Goal: Navigation & Orientation: Find specific page/section

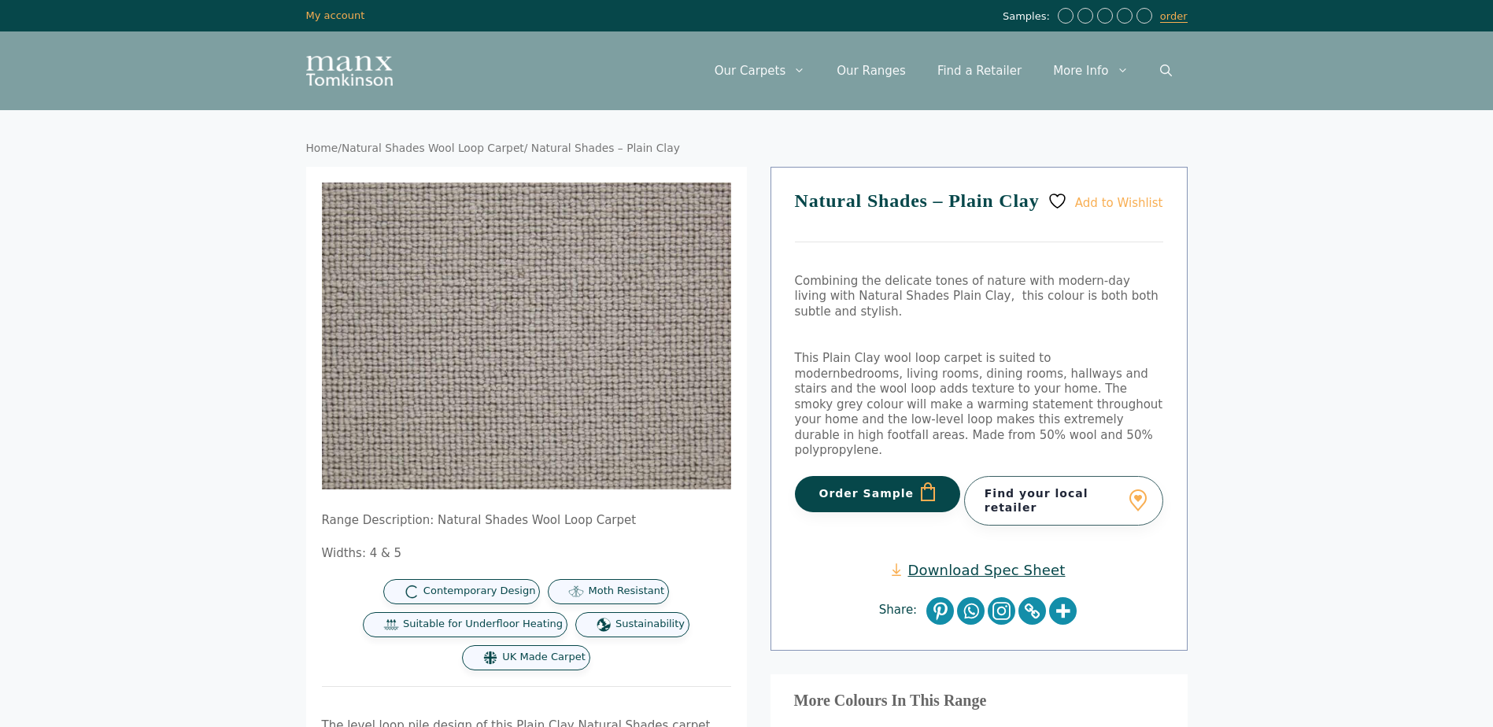
click at [437, 145] on link "Natural Shades Wool Loop Carpet" at bounding box center [432, 148] width 183 height 13
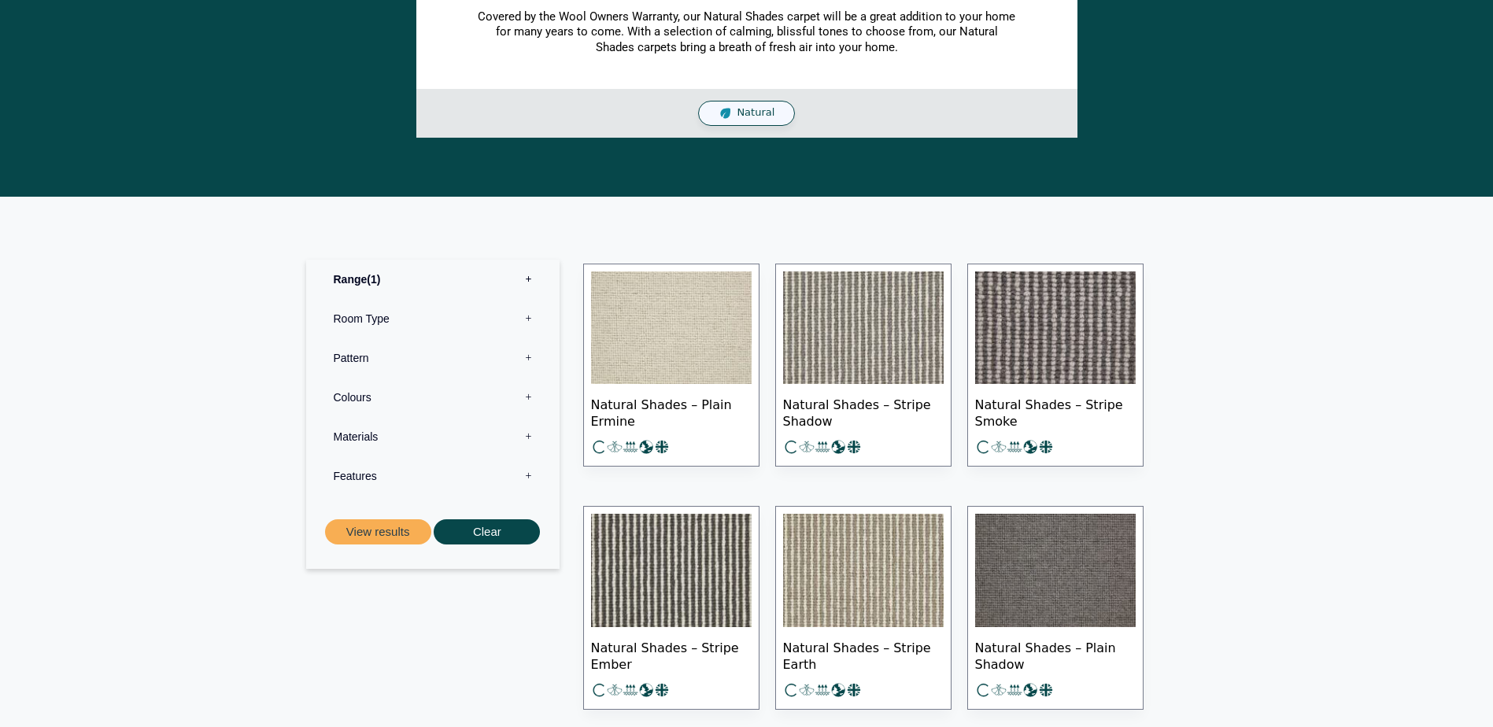
scroll to position [551, 0]
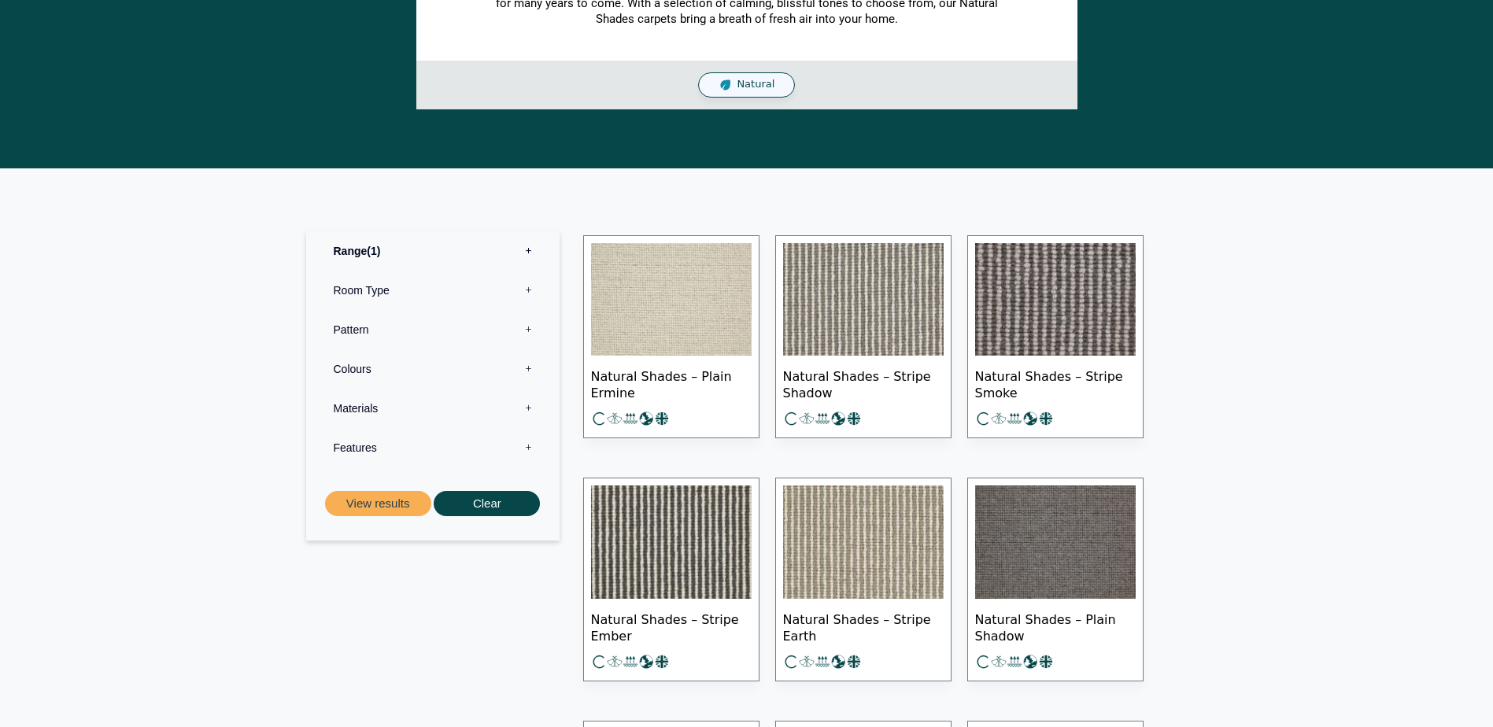
click at [437, 408] on label "Materials 0" at bounding box center [433, 408] width 230 height 39
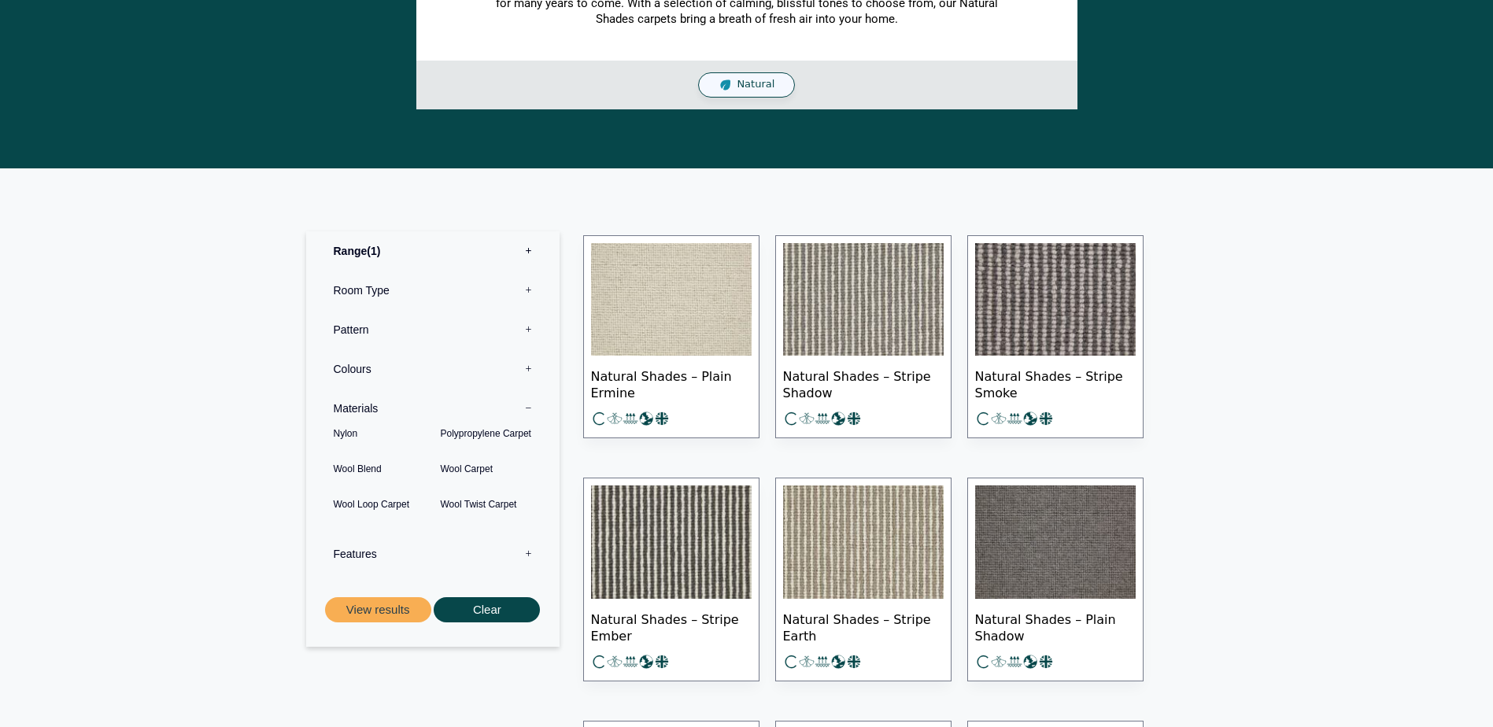
click at [440, 402] on label "Materials 0" at bounding box center [433, 408] width 230 height 39
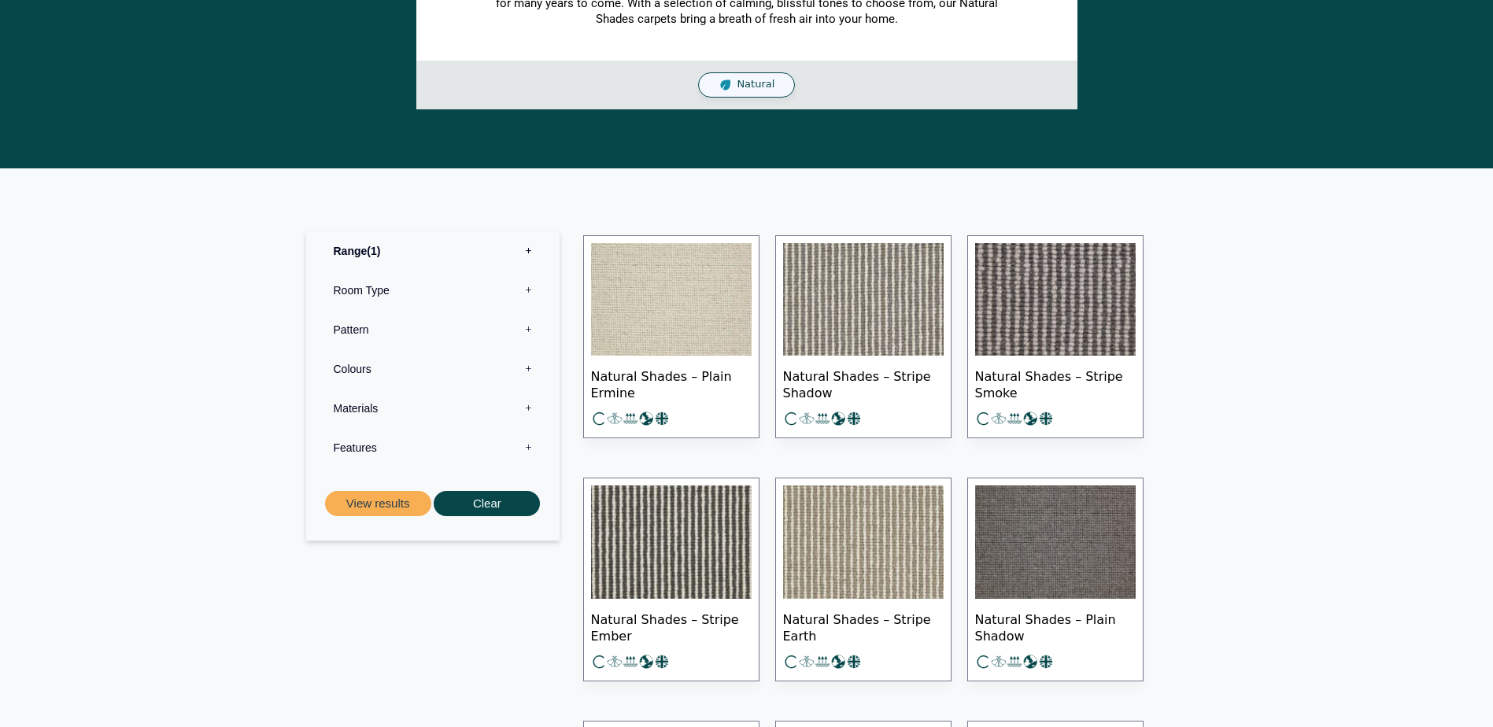
click at [436, 451] on label "Features 0" at bounding box center [433, 447] width 230 height 39
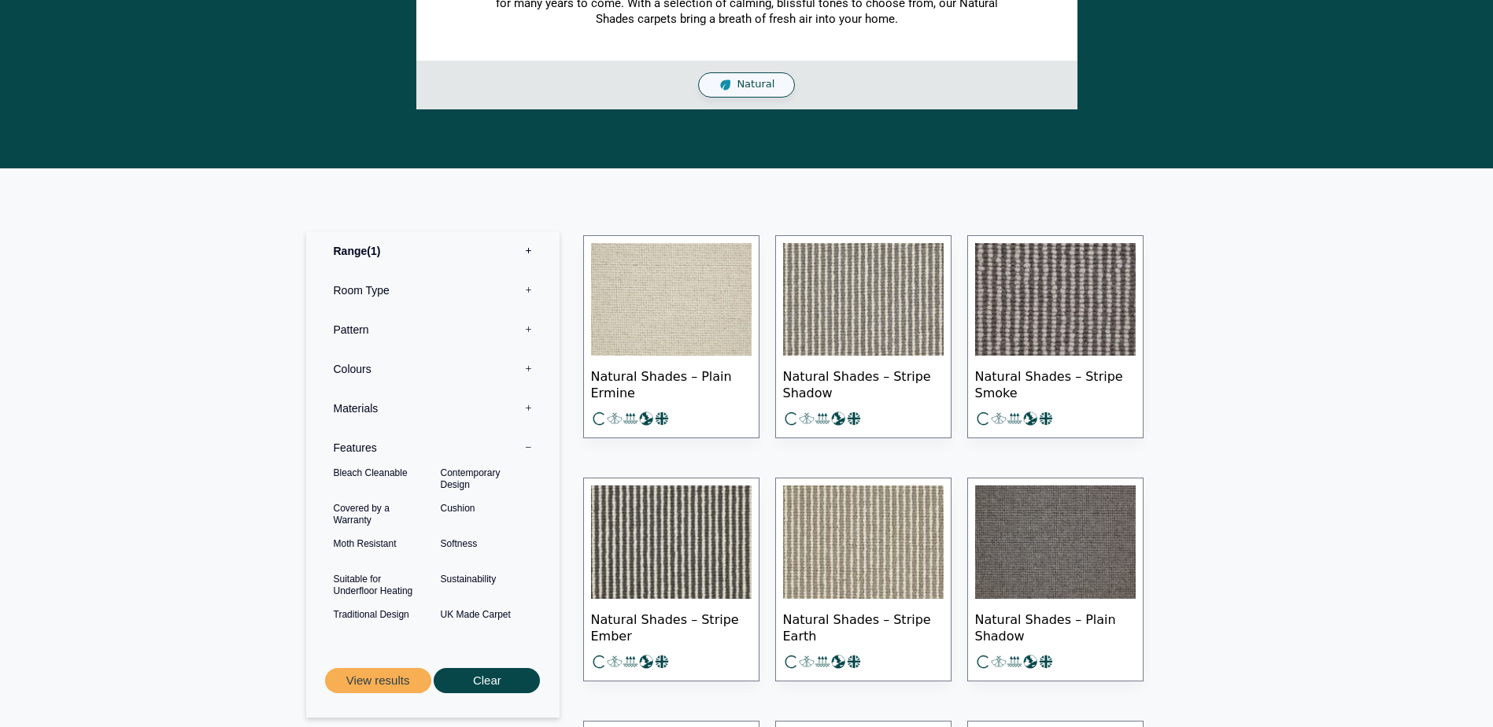
click at [436, 449] on label "Features 0" at bounding box center [433, 447] width 230 height 39
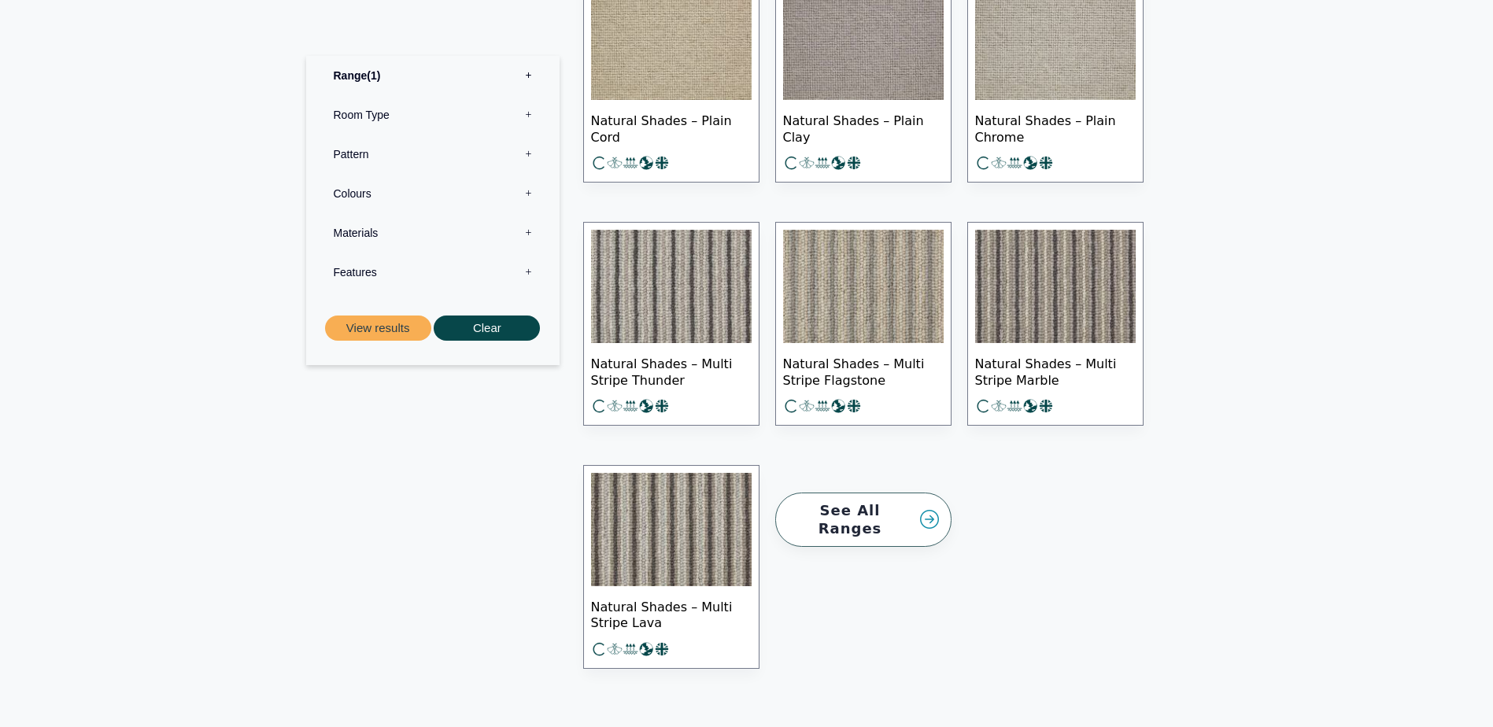
scroll to position [2046, 0]
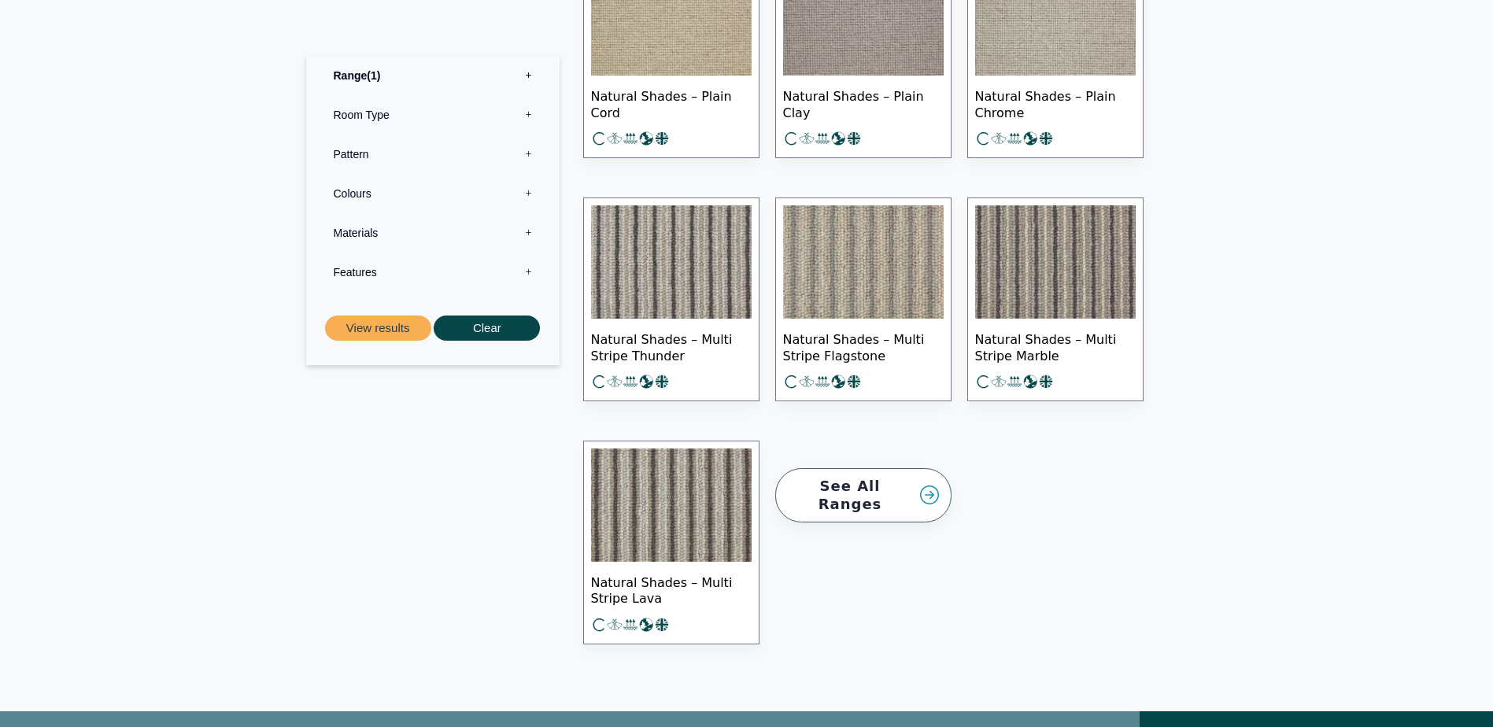
click at [888, 493] on link "See All Ranges" at bounding box center [863, 495] width 176 height 54
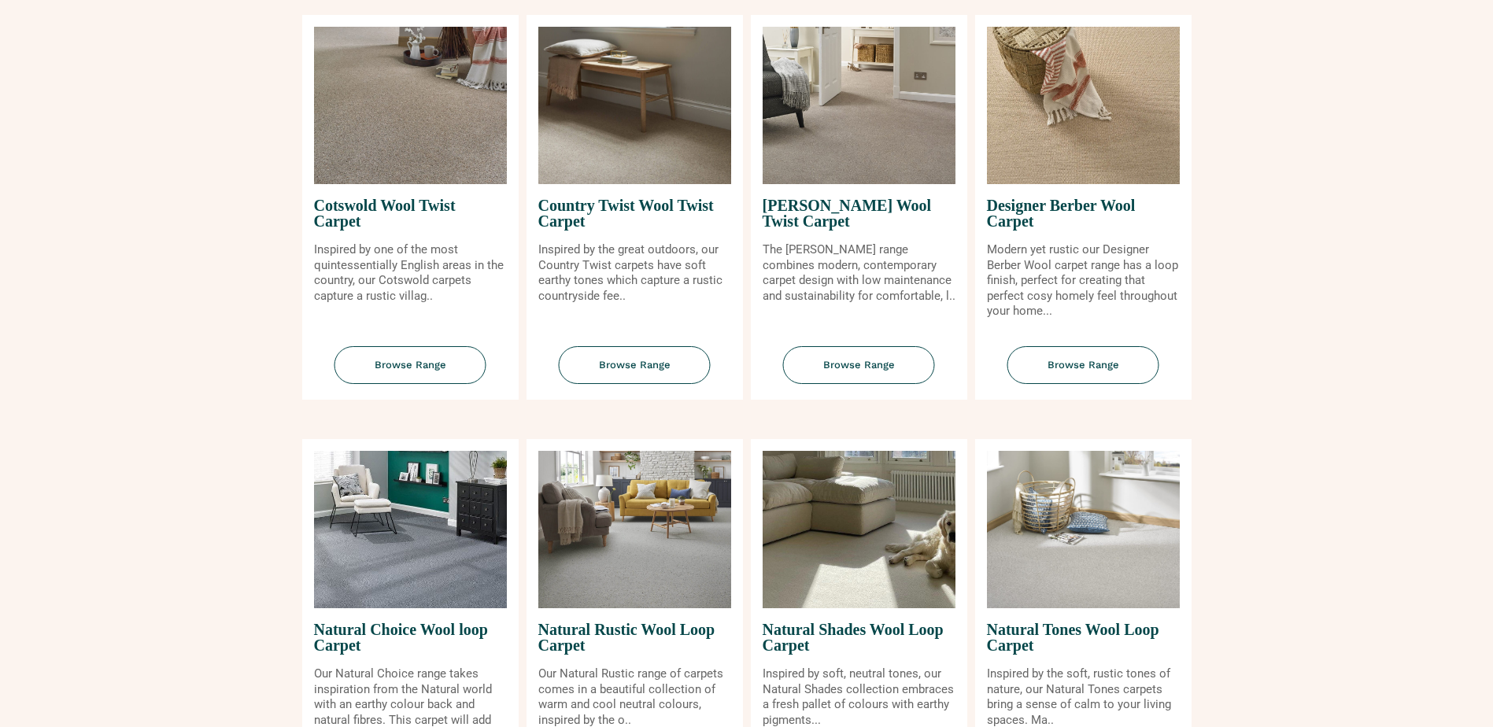
scroll to position [708, 0]
click at [1098, 361] on span "Browse Range" at bounding box center [1083, 366] width 152 height 39
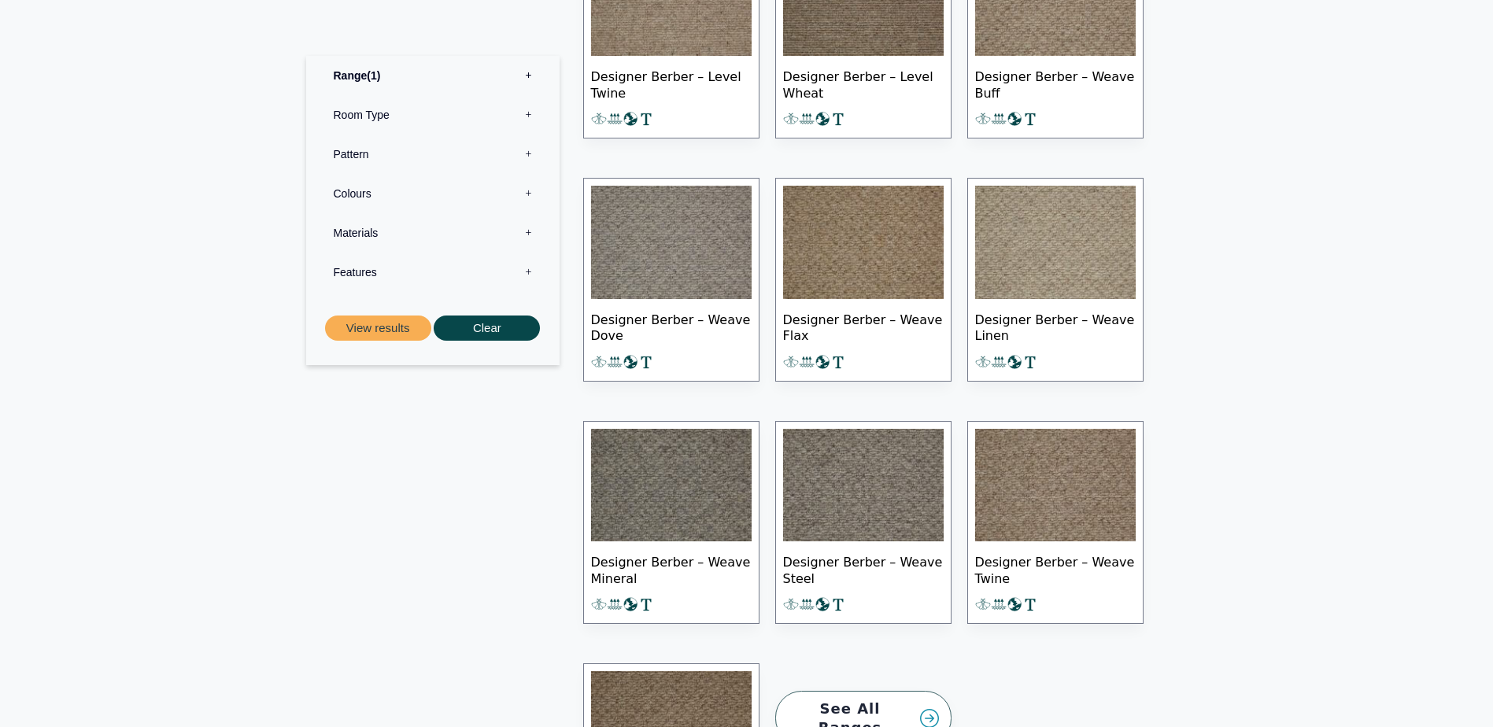
scroll to position [1495, 0]
